Goal: Task Accomplishment & Management: Use online tool/utility

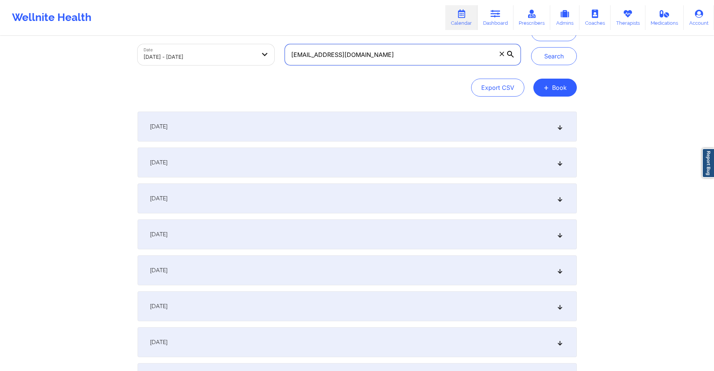
click at [420, 55] on input "[EMAIL_ADDRESS][DOMAIN_NAME]" at bounding box center [402, 54] width 235 height 21
paste input "[EMAIL_ADDRESS][DOMAIN_NAME]"
click at [566, 52] on button "Search" at bounding box center [554, 56] width 46 height 18
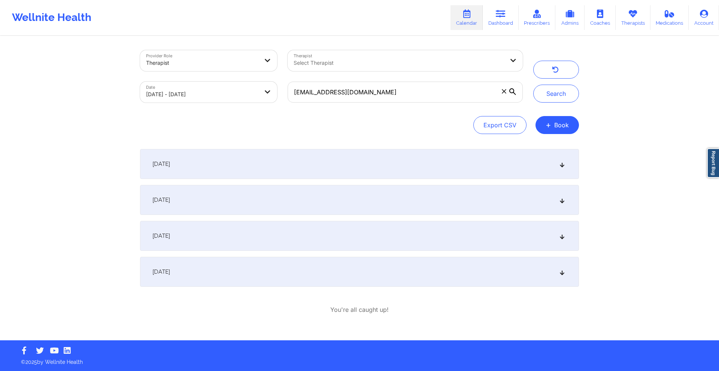
click at [351, 199] on div "[DATE]" at bounding box center [359, 200] width 439 height 30
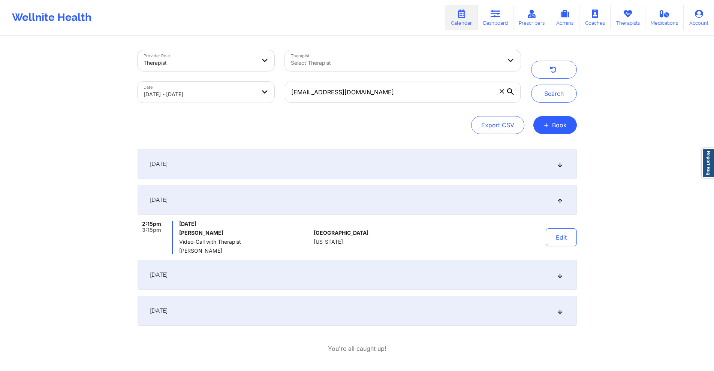
click at [336, 271] on div "[DATE]" at bounding box center [356, 275] width 439 height 30
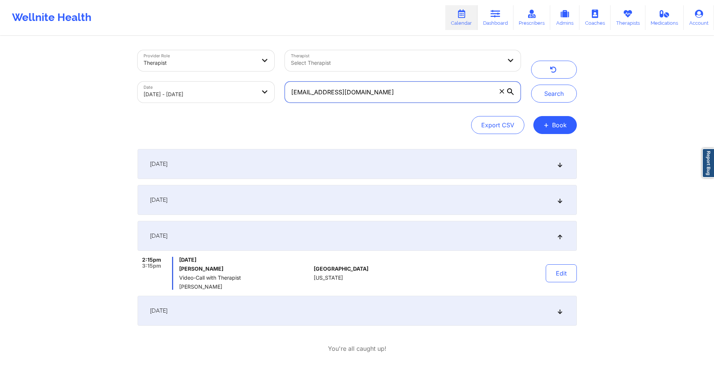
click at [380, 96] on input "[EMAIL_ADDRESS][DOMAIN_NAME]" at bounding box center [402, 92] width 235 height 21
paste input "cmildner27"
click at [548, 97] on button "Search" at bounding box center [554, 94] width 46 height 18
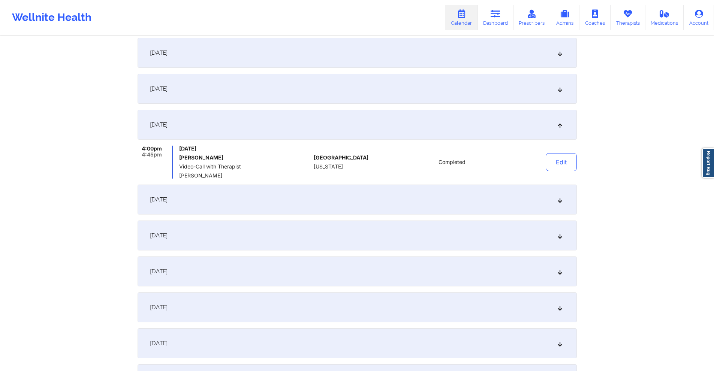
scroll to position [112, 0]
click at [279, 51] on div "[DATE]" at bounding box center [356, 52] width 439 height 30
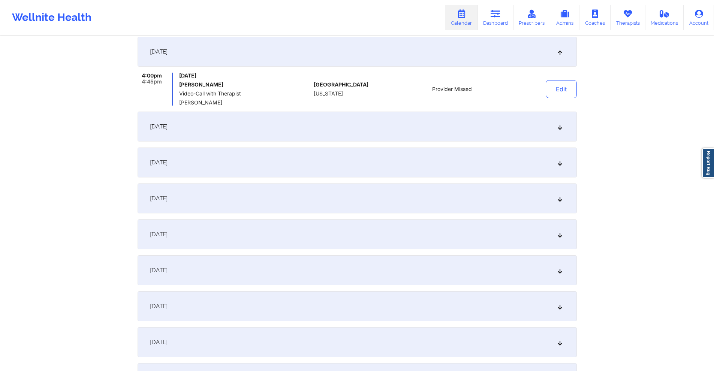
click at [290, 127] on div "[DATE]" at bounding box center [356, 127] width 439 height 30
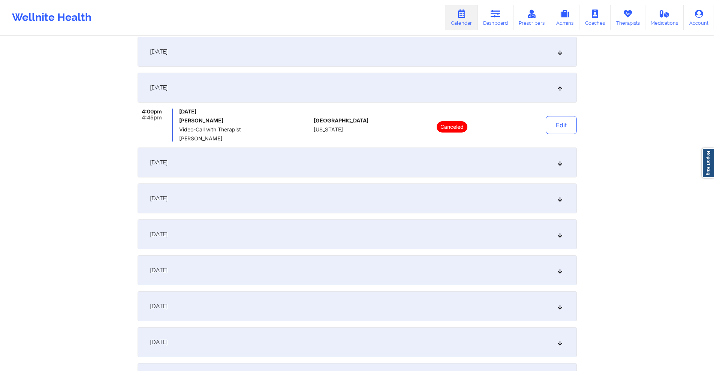
click at [272, 48] on div "[DATE]" at bounding box center [356, 52] width 439 height 30
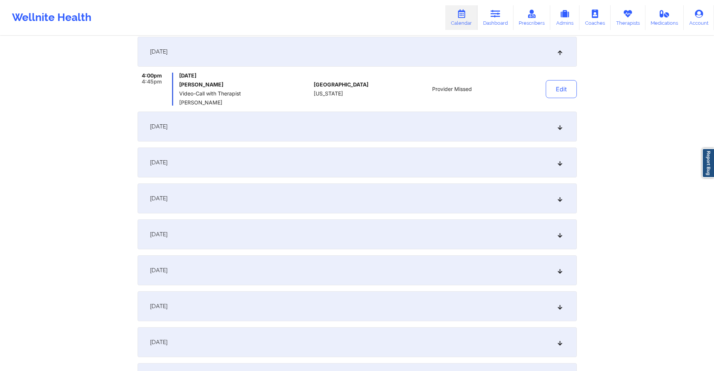
click at [301, 120] on div "[DATE]" at bounding box center [356, 127] width 439 height 30
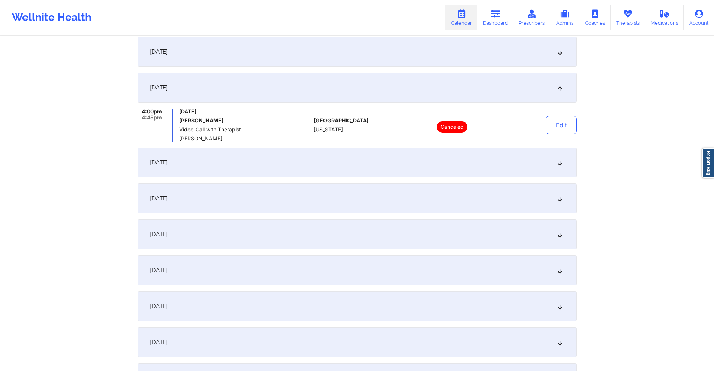
click at [276, 162] on div "[DATE]" at bounding box center [356, 163] width 439 height 30
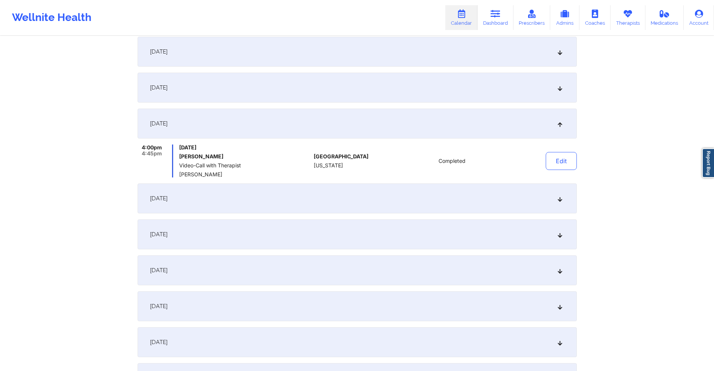
click at [313, 197] on div "[DATE]" at bounding box center [356, 199] width 439 height 30
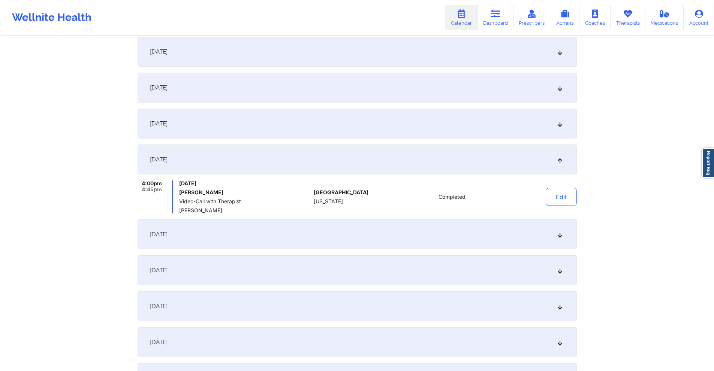
click at [326, 230] on div "[DATE]" at bounding box center [356, 235] width 439 height 30
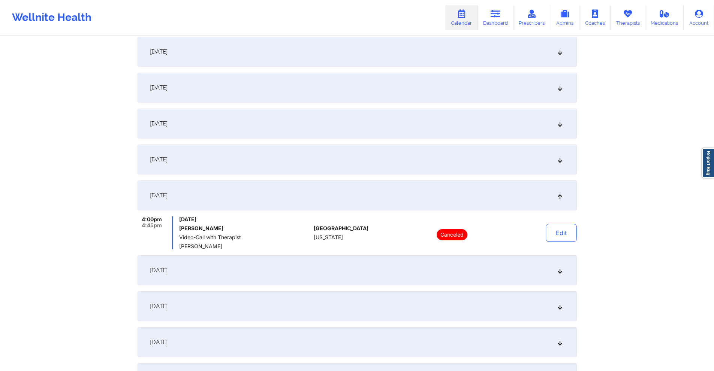
click at [305, 265] on div "[DATE]" at bounding box center [356, 271] width 439 height 30
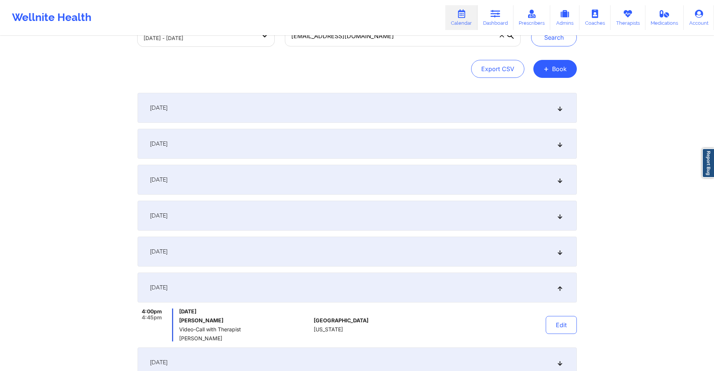
scroll to position [0, 0]
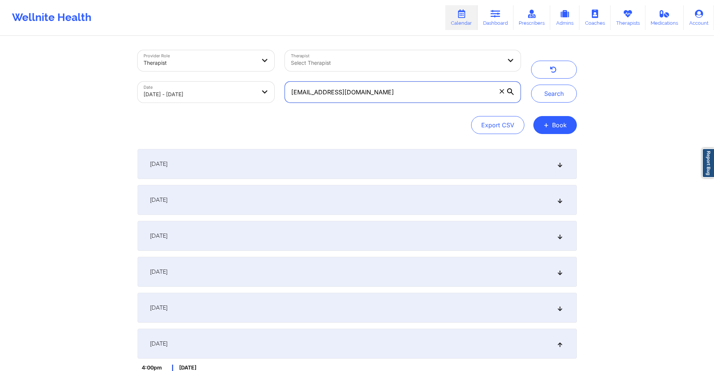
click at [378, 94] on input "[EMAIL_ADDRESS][DOMAIN_NAME]" at bounding box center [402, 92] width 235 height 21
paste input "monicavaswani6"
click at [551, 88] on button "Search" at bounding box center [554, 94] width 46 height 18
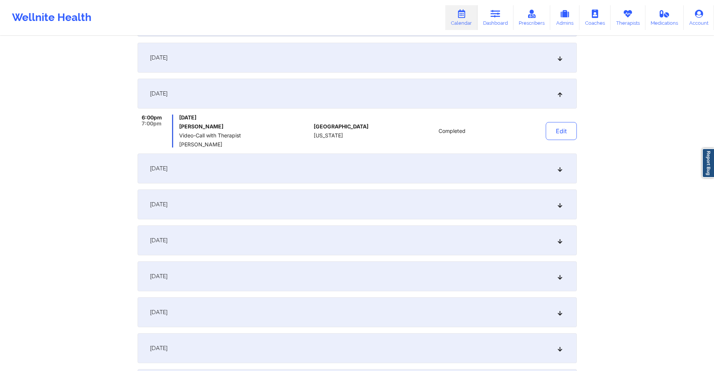
scroll to position [300, 0]
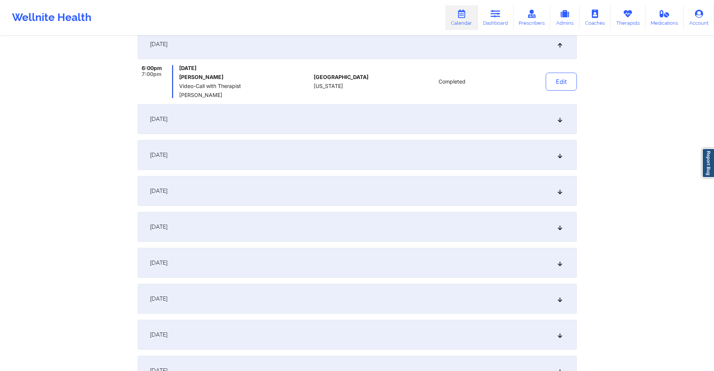
click at [312, 125] on div "[DATE]" at bounding box center [356, 119] width 439 height 30
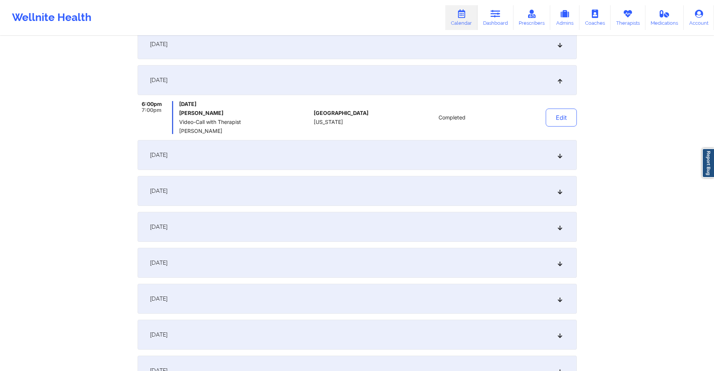
click at [325, 156] on div "[DATE]" at bounding box center [356, 155] width 439 height 30
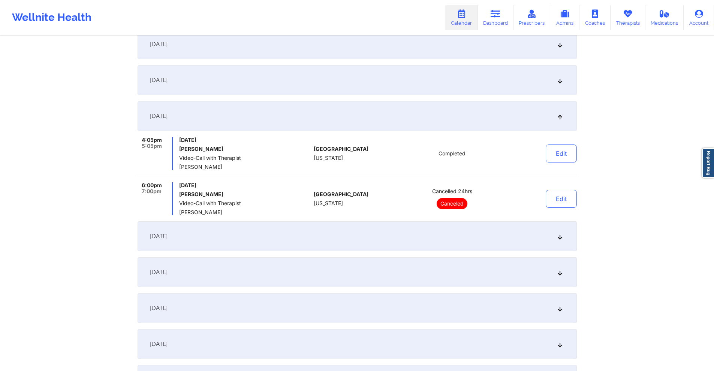
click at [324, 239] on div "[DATE]" at bounding box center [356, 236] width 439 height 30
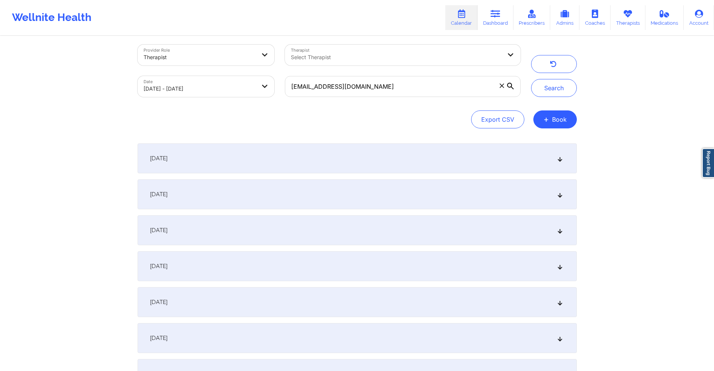
scroll to position [0, 0]
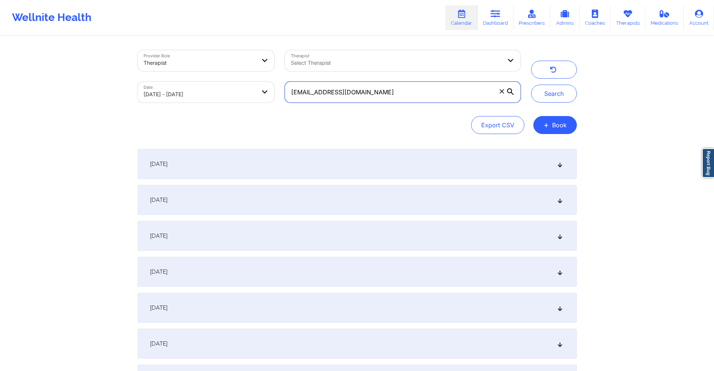
click at [423, 91] on input "[EMAIL_ADDRESS][DOMAIN_NAME]" at bounding box center [402, 92] width 235 height 21
paste input "prashad74"
click at [560, 93] on button "Search" at bounding box center [554, 94] width 46 height 18
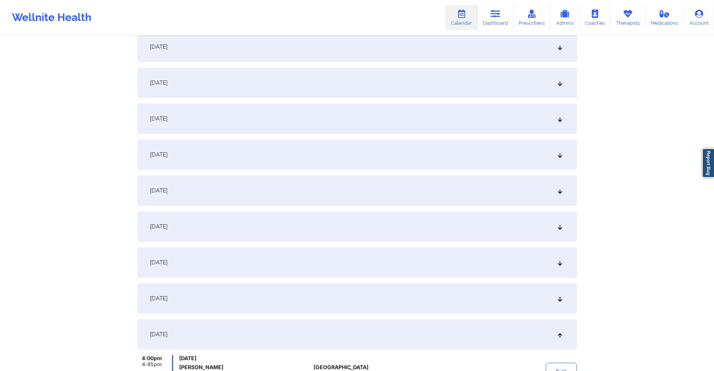
scroll to position [150, 0]
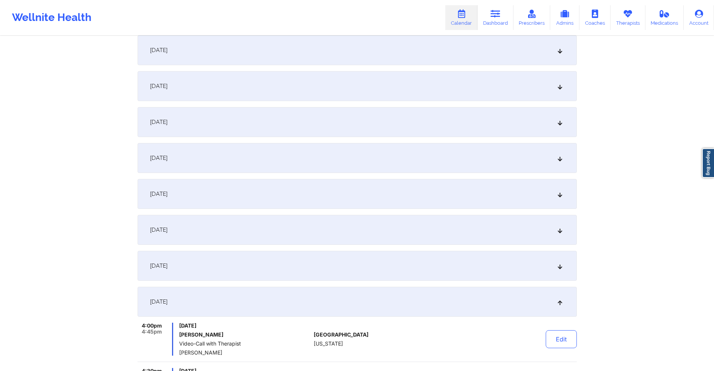
click at [294, 129] on div "[DATE]" at bounding box center [356, 122] width 439 height 30
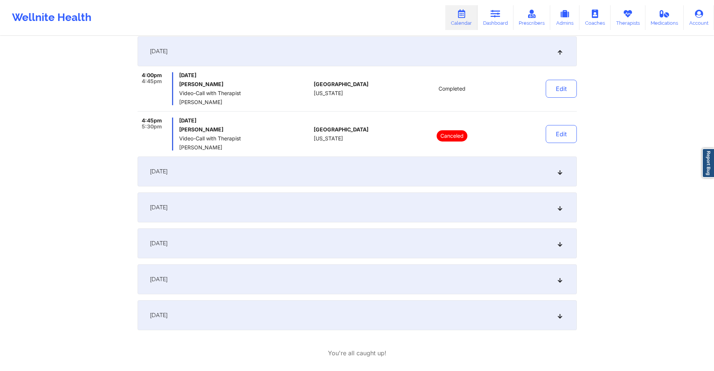
scroll to position [256, 0]
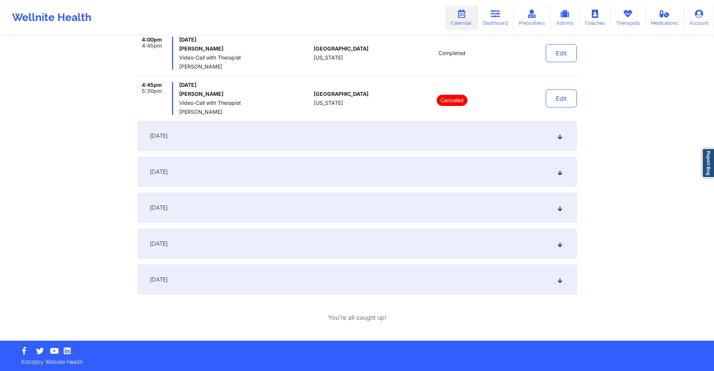
click at [297, 137] on div "[DATE]" at bounding box center [356, 136] width 439 height 30
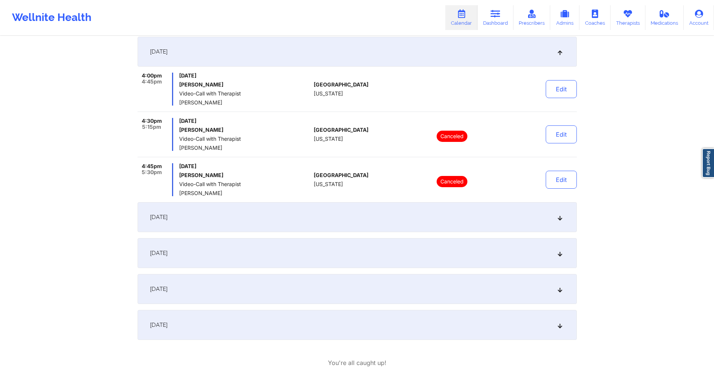
click at [260, 218] on div "[DATE]" at bounding box center [356, 217] width 439 height 30
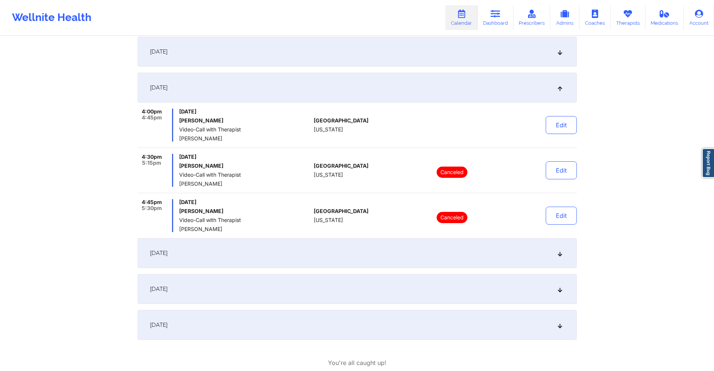
click at [264, 259] on div "[DATE]" at bounding box center [356, 253] width 439 height 30
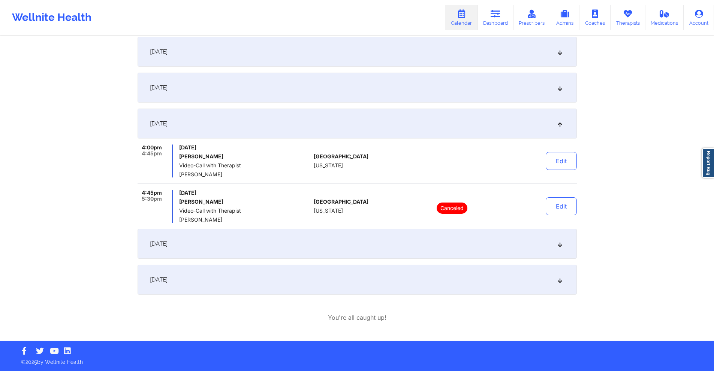
click at [266, 247] on div "[DATE]" at bounding box center [356, 244] width 439 height 30
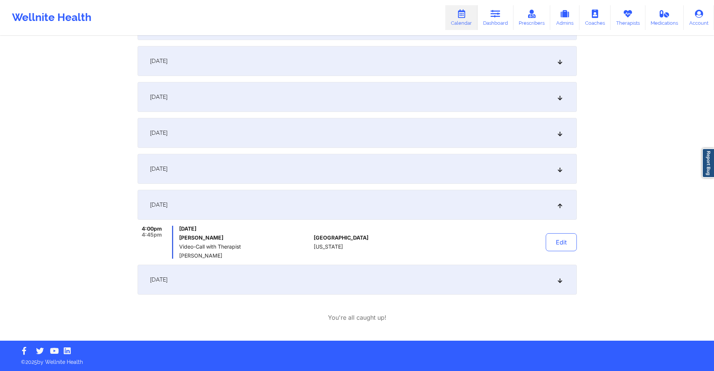
click at [275, 281] on div "[DATE]" at bounding box center [356, 280] width 439 height 30
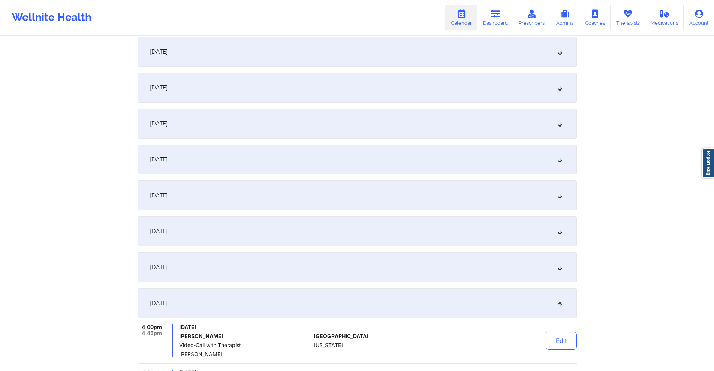
scroll to position [0, 0]
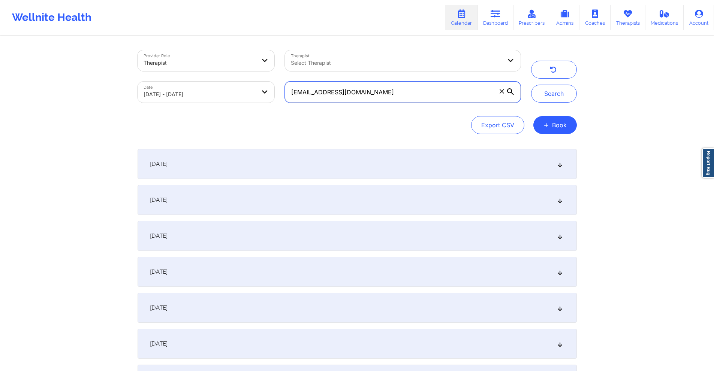
click at [387, 94] on input "[EMAIL_ADDRESS][DOMAIN_NAME]" at bounding box center [402, 92] width 235 height 21
paste input ""Let patient IN?—YES Coverage plan type: PPO Effective date: [DATE]- NO TERM DA…"
paste input "jes0918@valdane"
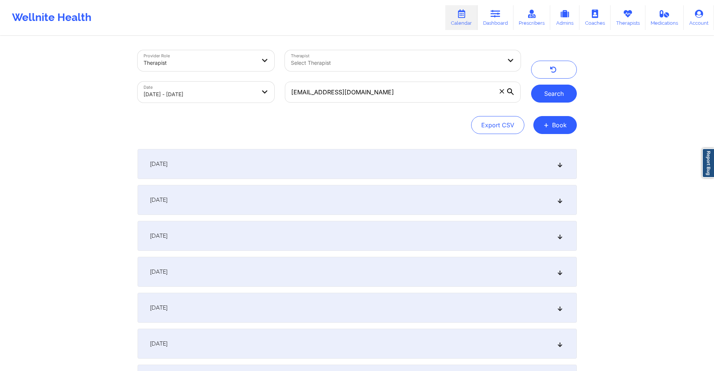
click at [552, 88] on button "Search" at bounding box center [554, 94] width 46 height 18
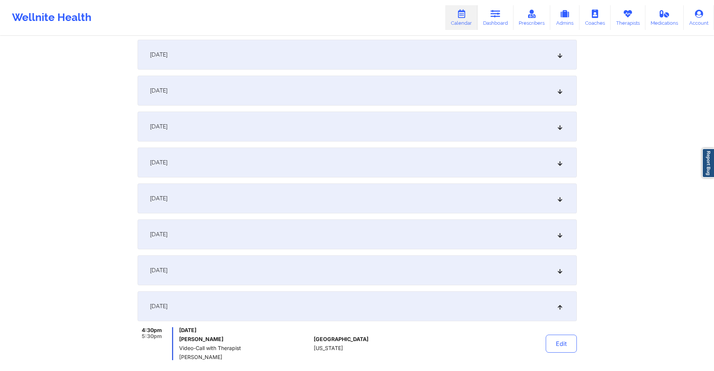
scroll to position [150, 0]
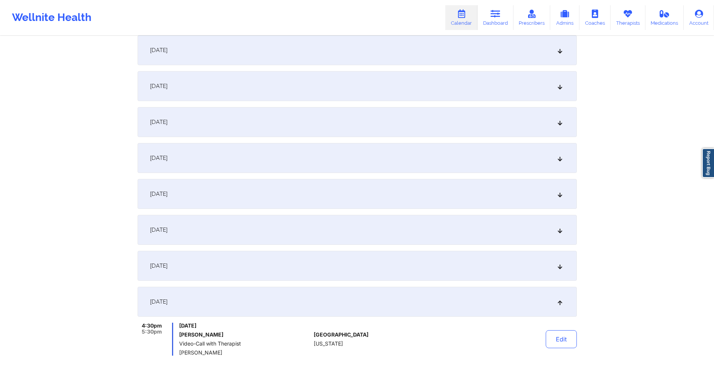
click at [272, 78] on div "[DATE]" at bounding box center [356, 86] width 439 height 30
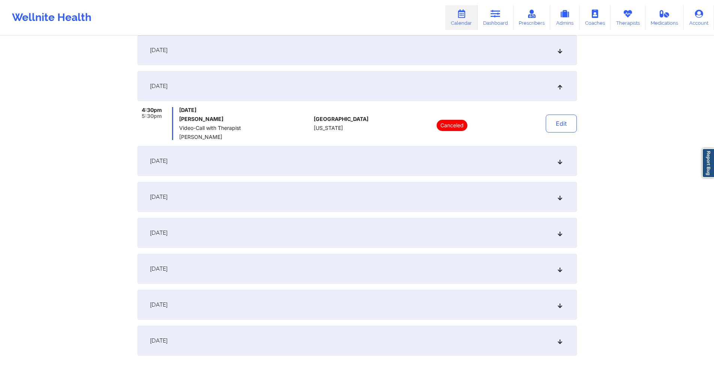
click at [281, 160] on div "[DATE]" at bounding box center [356, 161] width 439 height 30
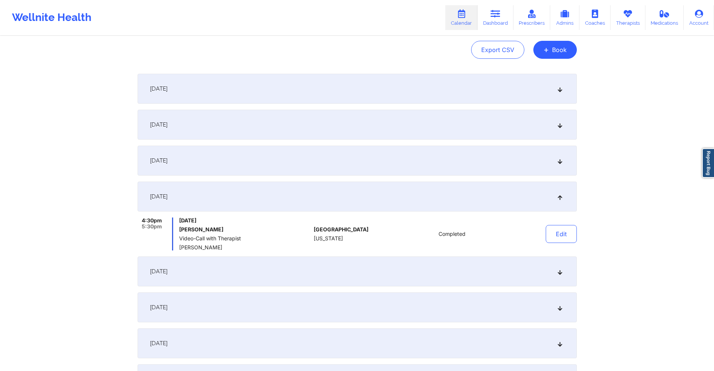
scroll to position [0, 0]
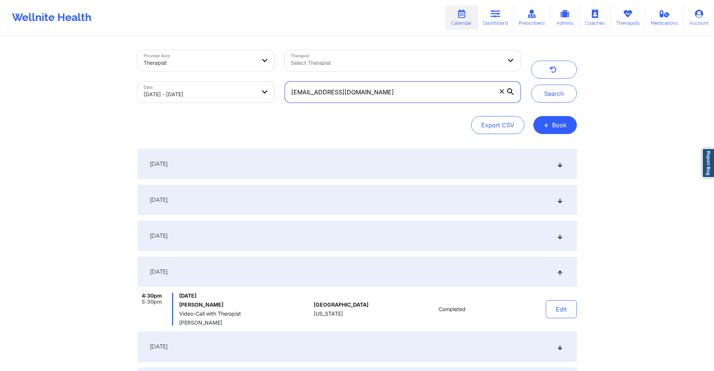
click at [392, 93] on input "[EMAIL_ADDRESS][DOMAIN_NAME]" at bounding box center [402, 92] width 235 height 21
paste input "Let patient IN?— yes Coverage plan:POS Effective date;[DATE]- no termed date Pr…"
paste input "[EMAIL_ADDRESS]"
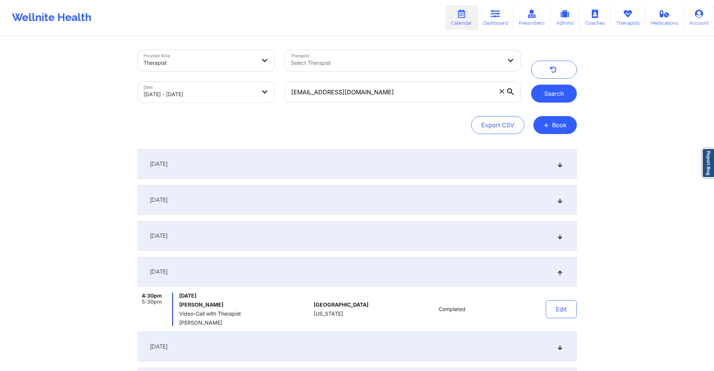
click at [550, 95] on button "Search" at bounding box center [554, 94] width 46 height 18
click at [396, 164] on div "[DATE]" at bounding box center [356, 164] width 439 height 30
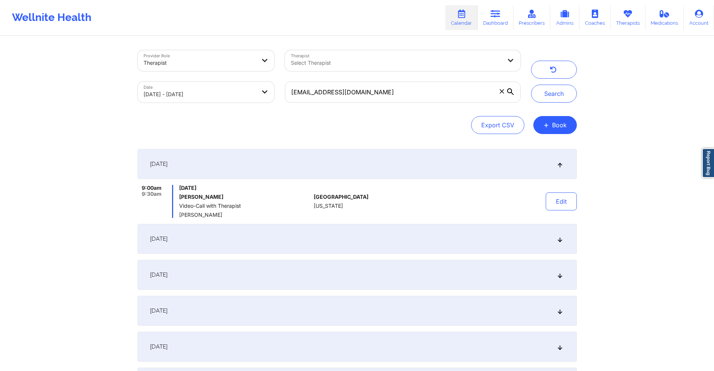
click at [389, 238] on div "[DATE]" at bounding box center [356, 239] width 439 height 30
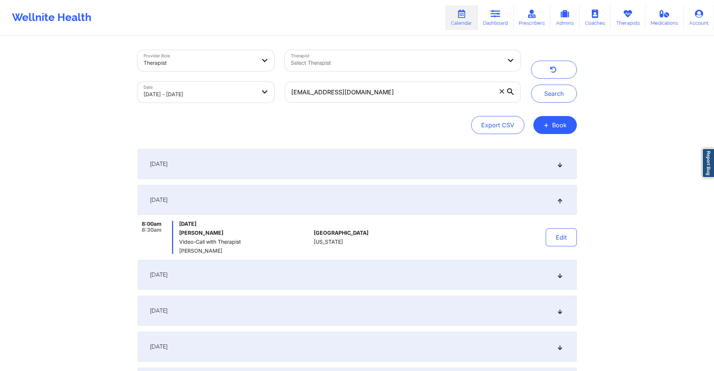
click at [361, 273] on div "[DATE]" at bounding box center [356, 275] width 439 height 30
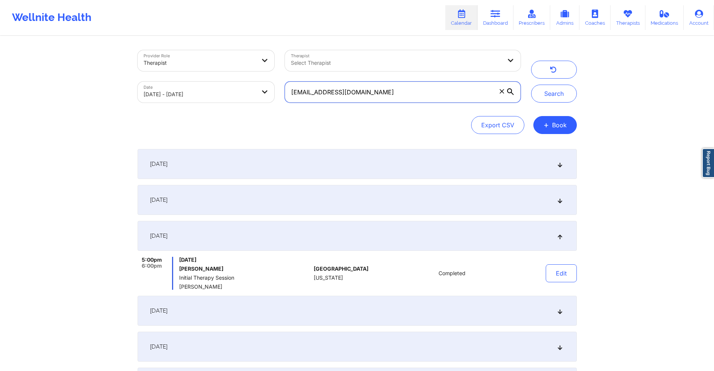
click at [413, 98] on input "[EMAIL_ADDRESS][DOMAIN_NAME]" at bounding box center [402, 92] width 235 height 21
paste input "michelleboyer94"
type input "[EMAIL_ADDRESS][DOMAIN_NAME]"
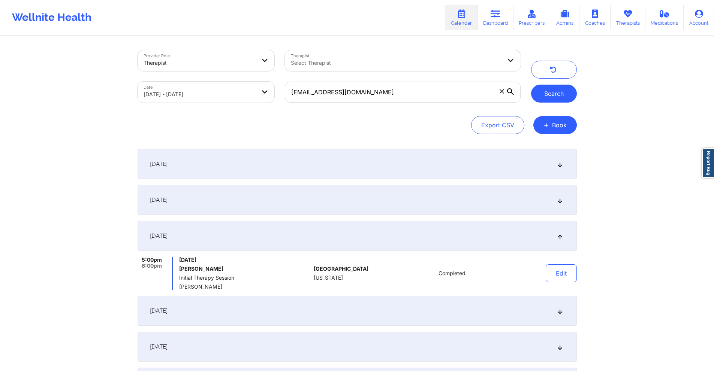
click at [552, 94] on button "Search" at bounding box center [554, 94] width 46 height 18
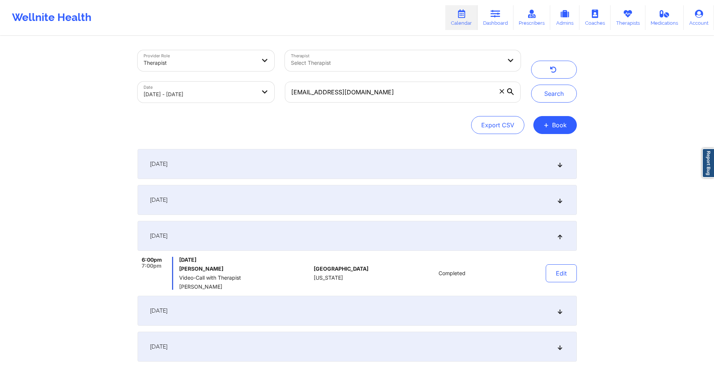
click at [338, 208] on div "[DATE]" at bounding box center [356, 200] width 439 height 30
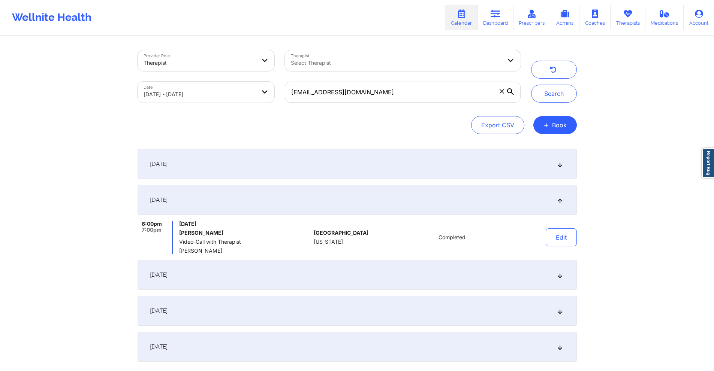
click at [330, 267] on div "[DATE]" at bounding box center [356, 275] width 439 height 30
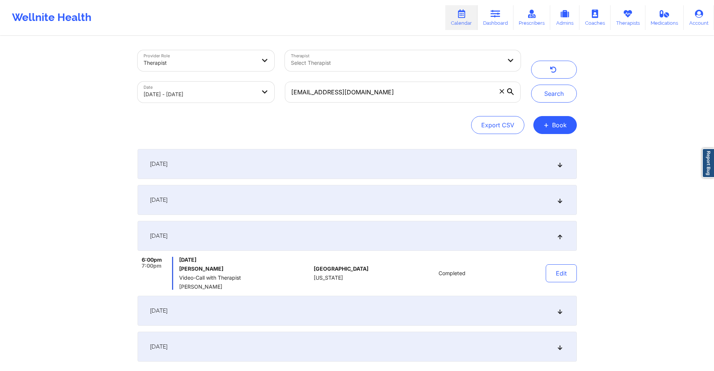
click at [323, 309] on div "[DATE]" at bounding box center [356, 311] width 439 height 30
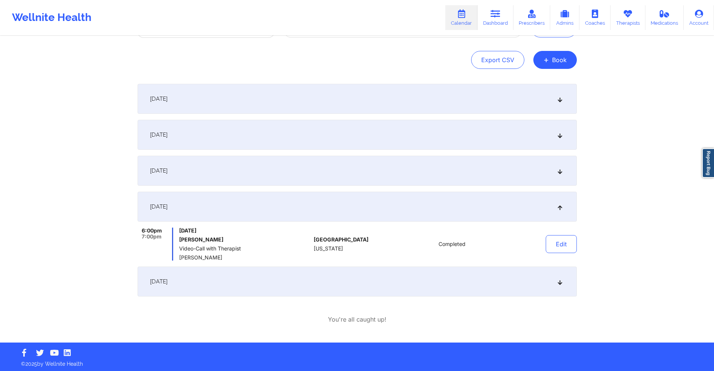
scroll to position [67, 0]
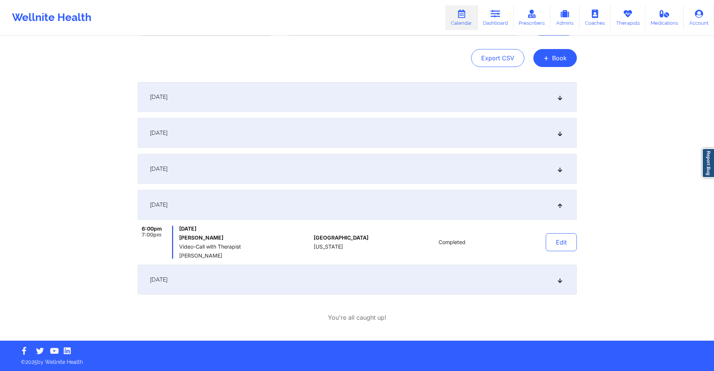
click at [230, 132] on div "[DATE]" at bounding box center [356, 133] width 439 height 30
